Goal: Information Seeking & Learning: Find contact information

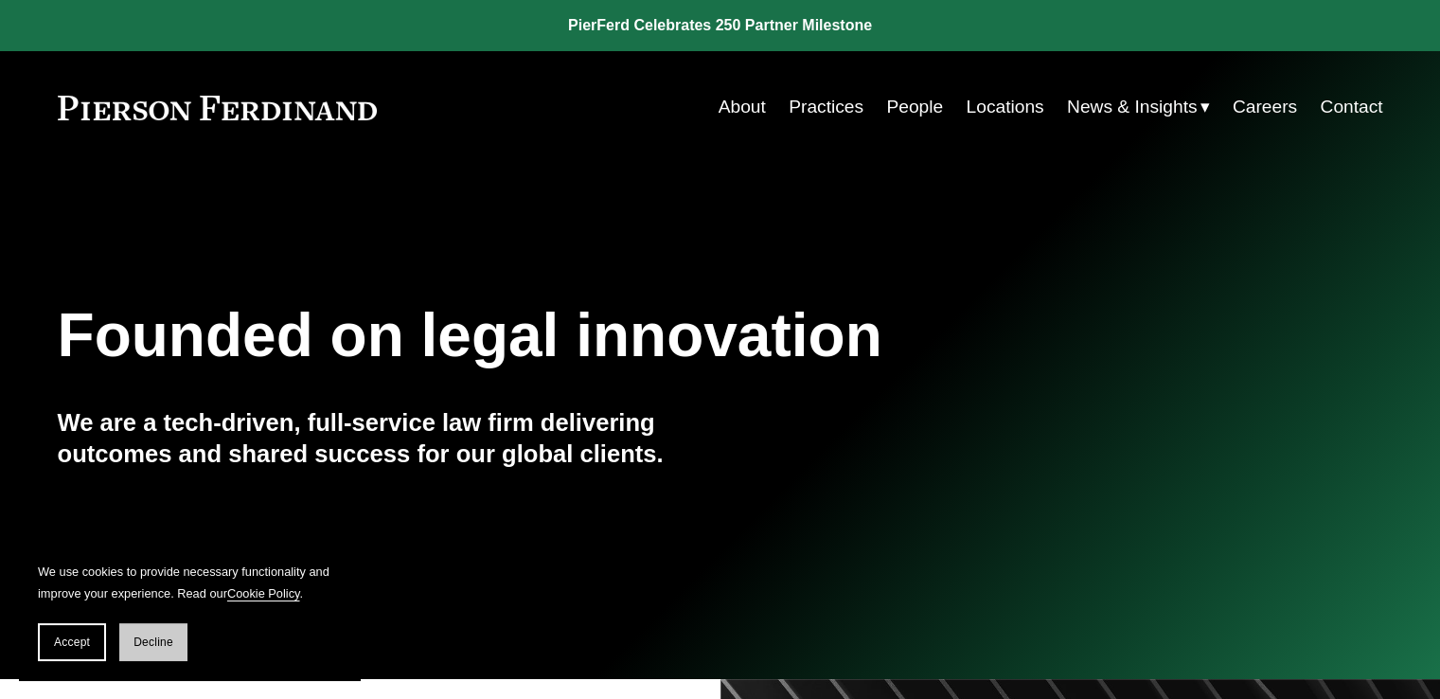
click at [169, 640] on span "Decline" at bounding box center [154, 641] width 40 height 13
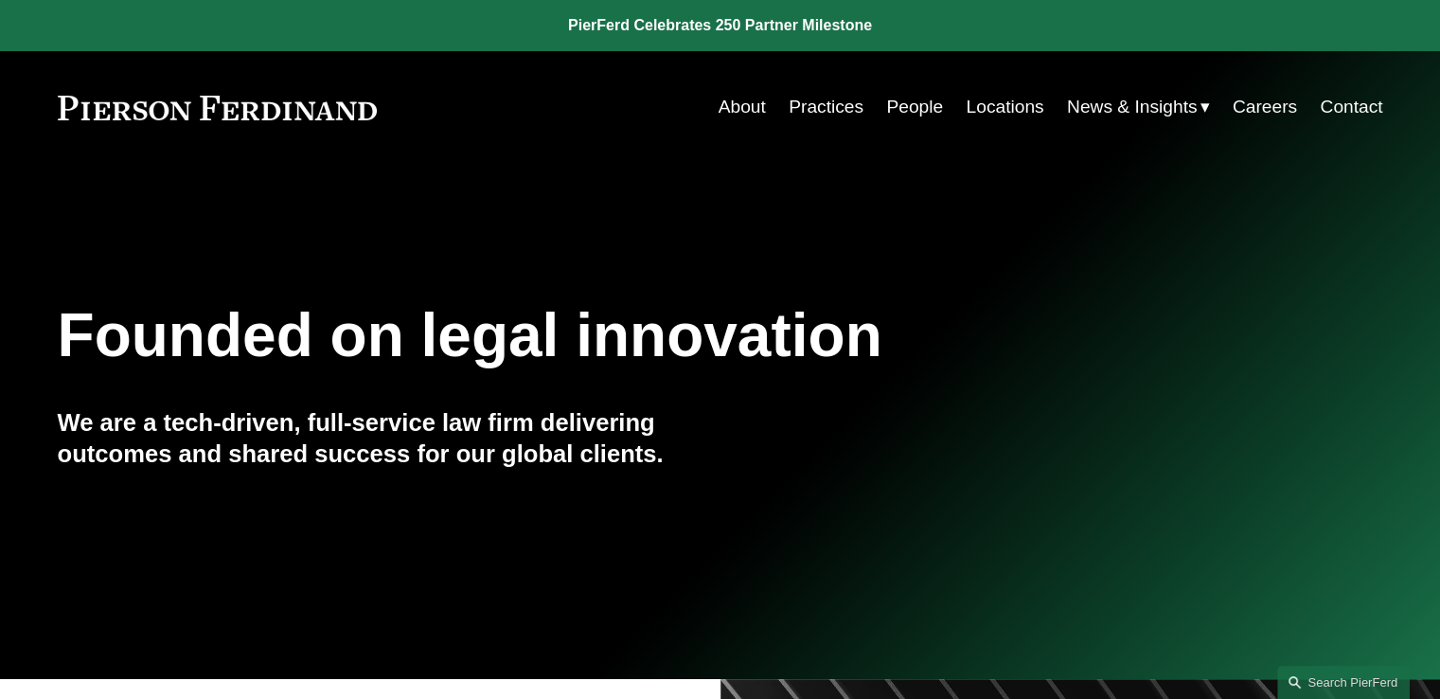
click at [1347, 232] on div "Founded on legal innovation We are a tech-driven, full-service law firm deliver…" at bounding box center [720, 422] width 1440 height 516
click at [1336, 116] on link "Contact" at bounding box center [1351, 107] width 62 height 36
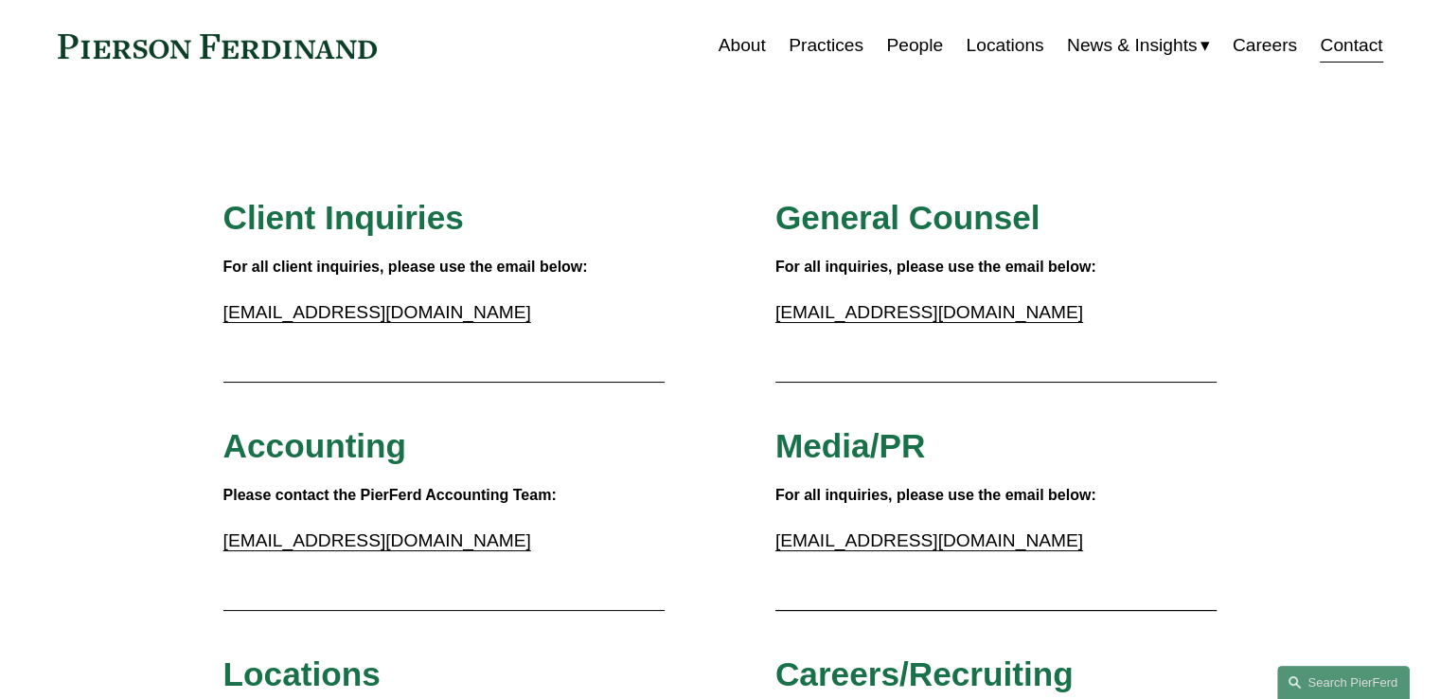
scroll to position [95, 0]
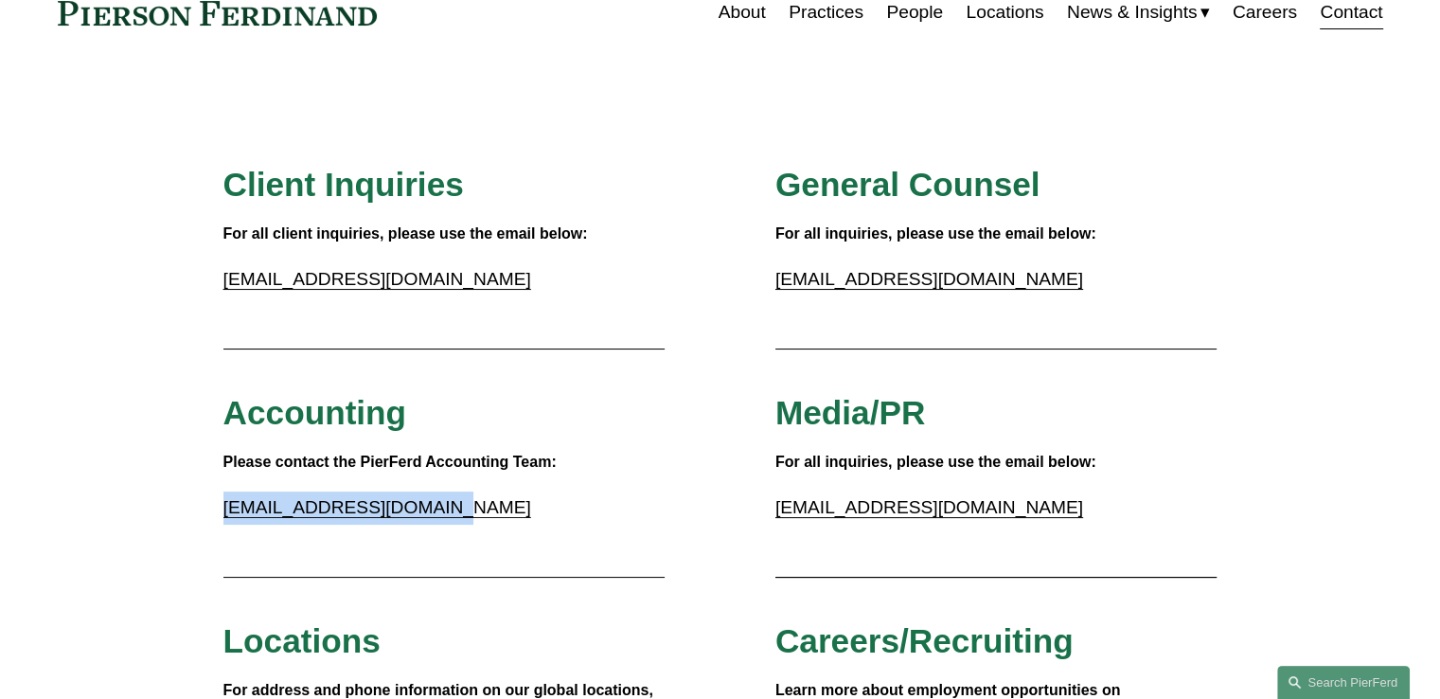
drag, startPoint x: 456, startPoint y: 513, endPoint x: 218, endPoint y: 517, distance: 238.7
copy link "accounting@pierferd.com"
